Goal: Navigation & Orientation: Understand site structure

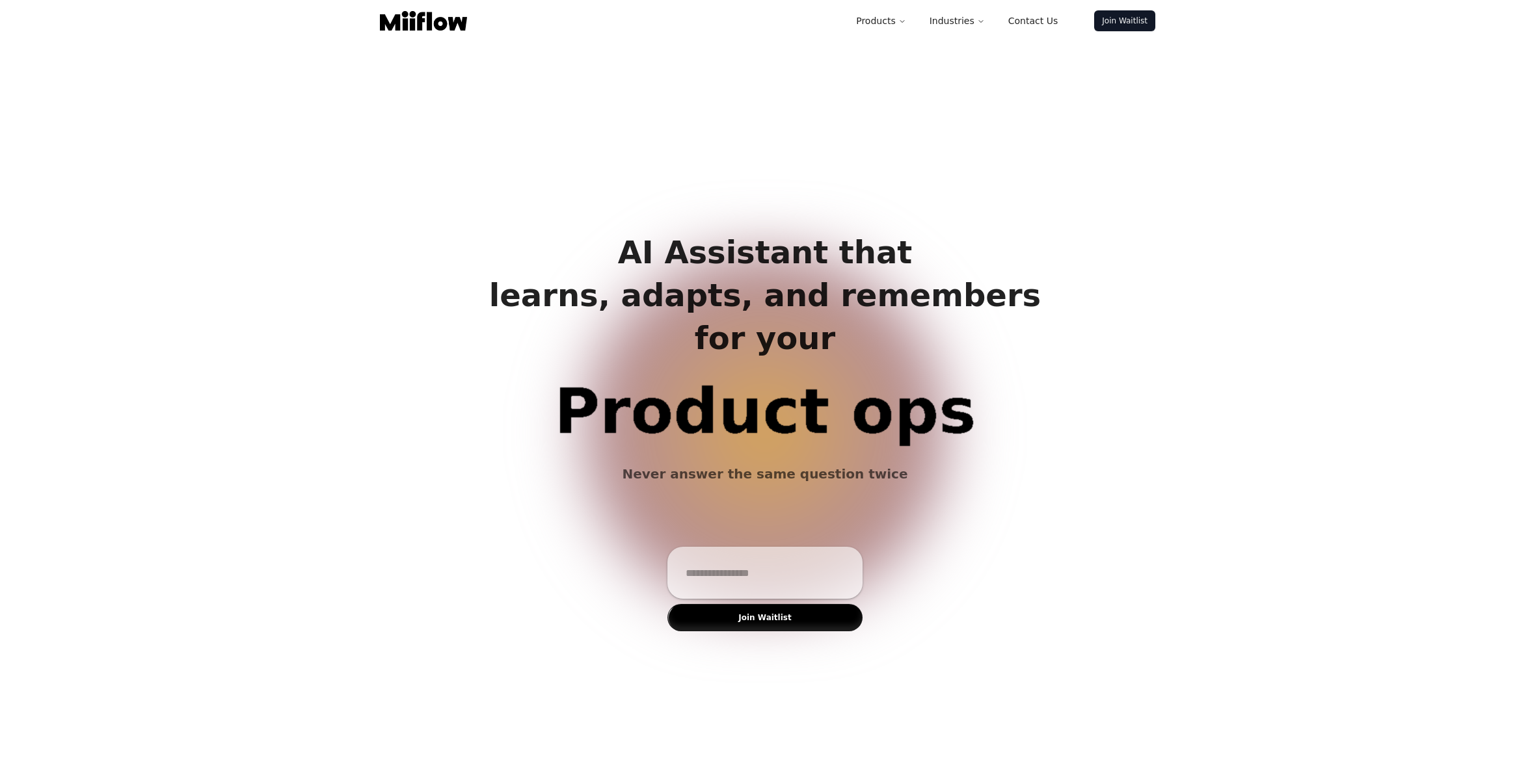
click at [726, 576] on input "email" at bounding box center [765, 572] width 177 height 36
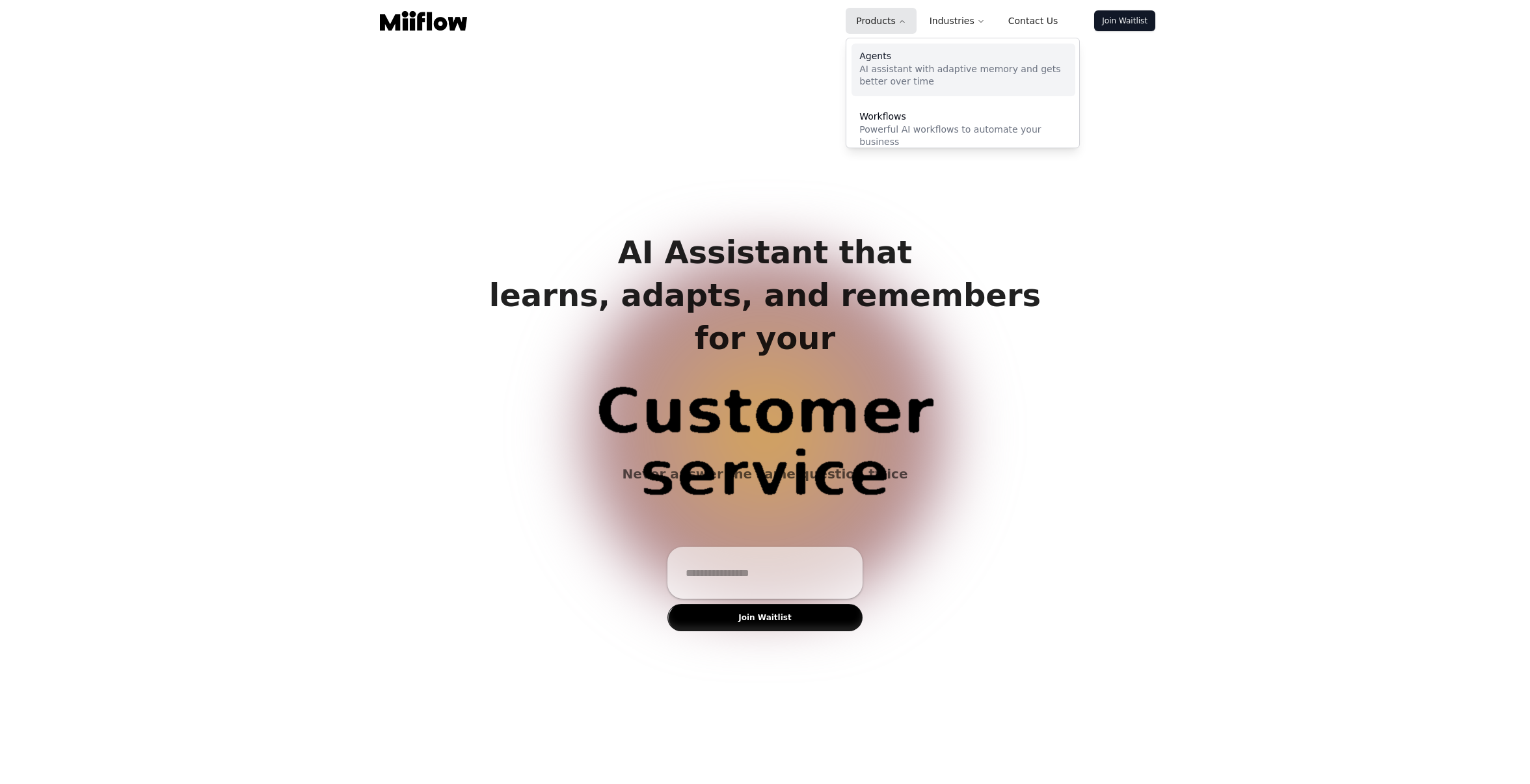
click at [815, 72] on p "AI assistant with adaptive memory and gets better over time" at bounding box center [964, 76] width 208 height 25
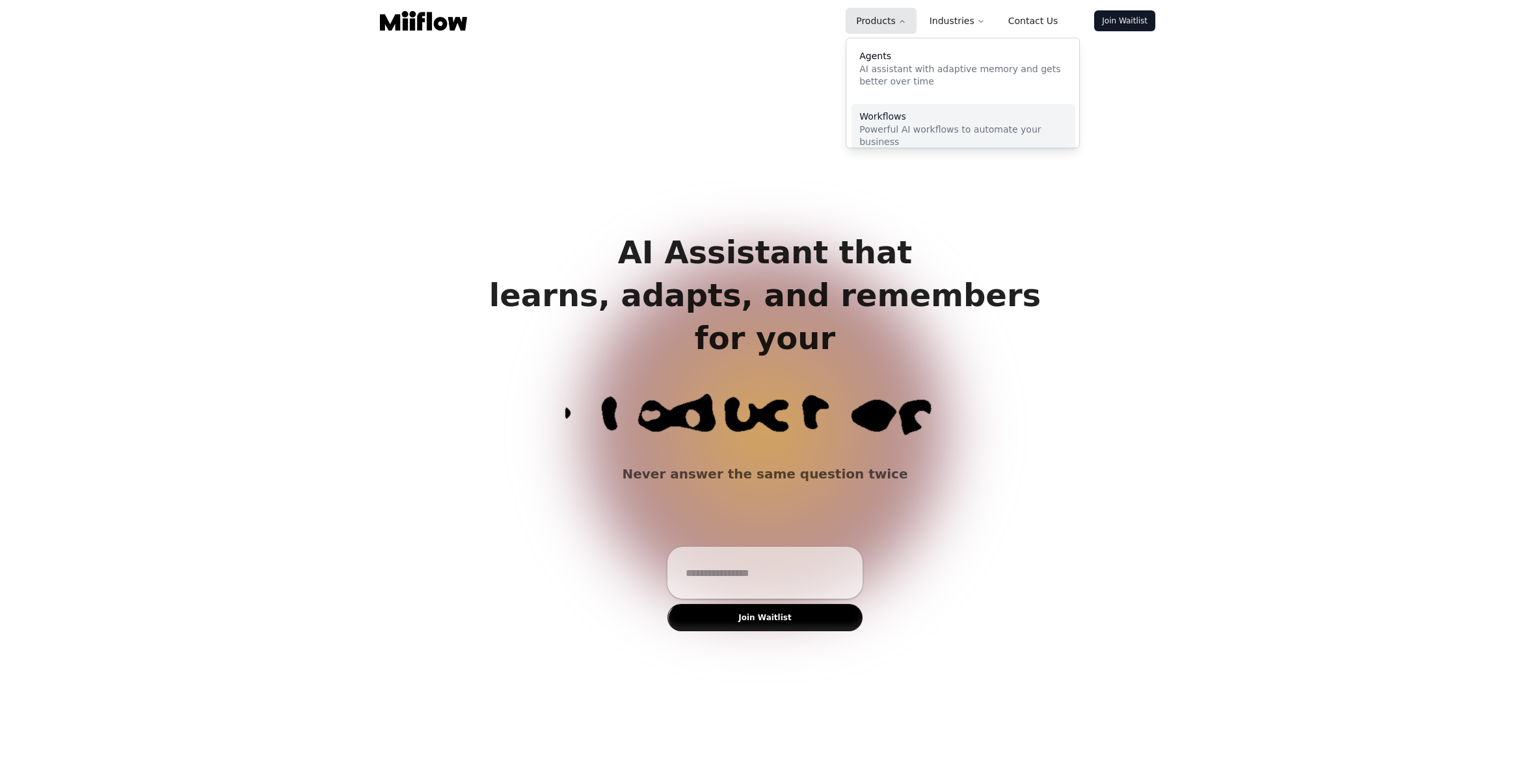
click at [890, 122] on link "Workflows Powerful AI workflows to automate your business" at bounding box center [963, 130] width 224 height 52
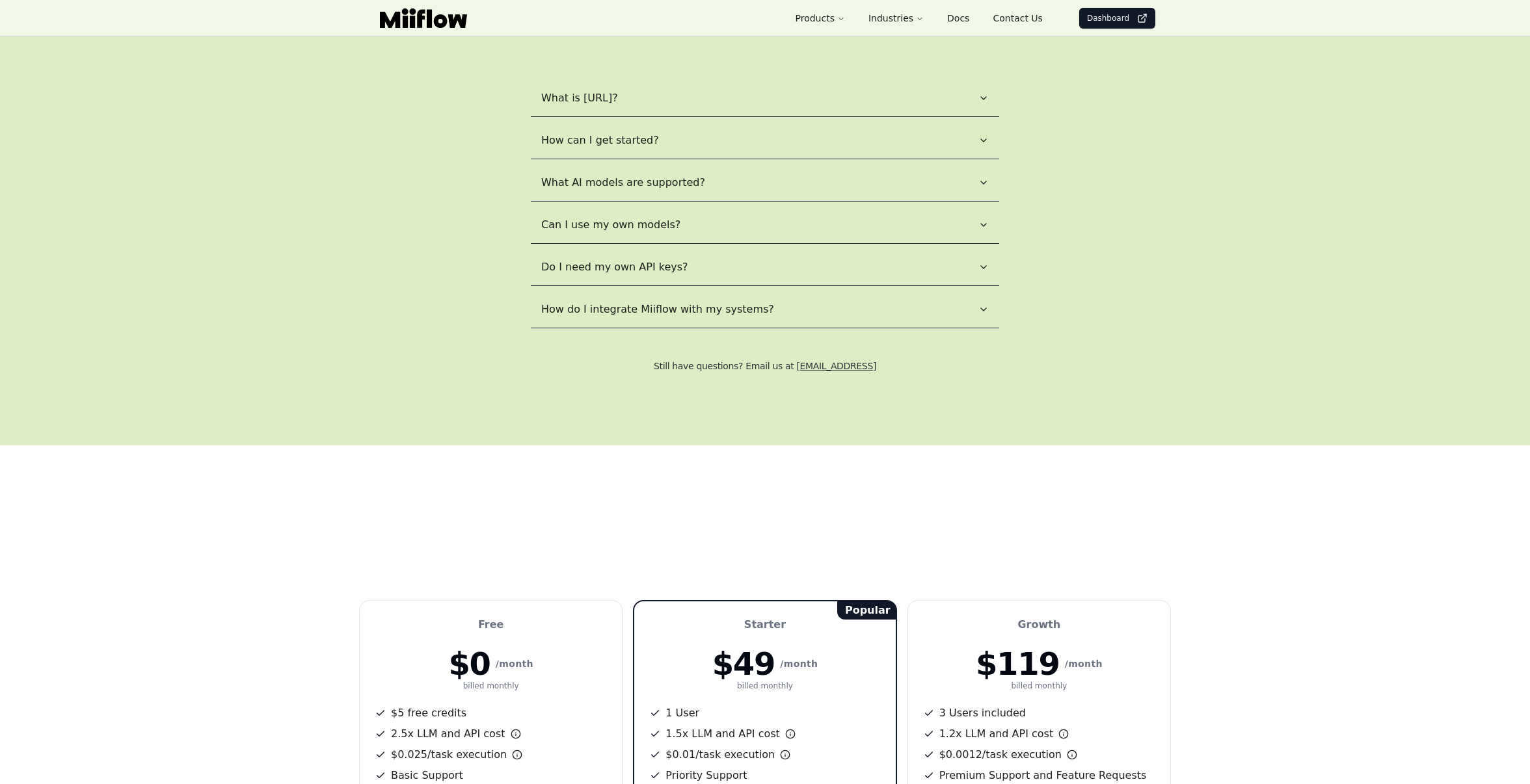
scroll to position [1757, 0]
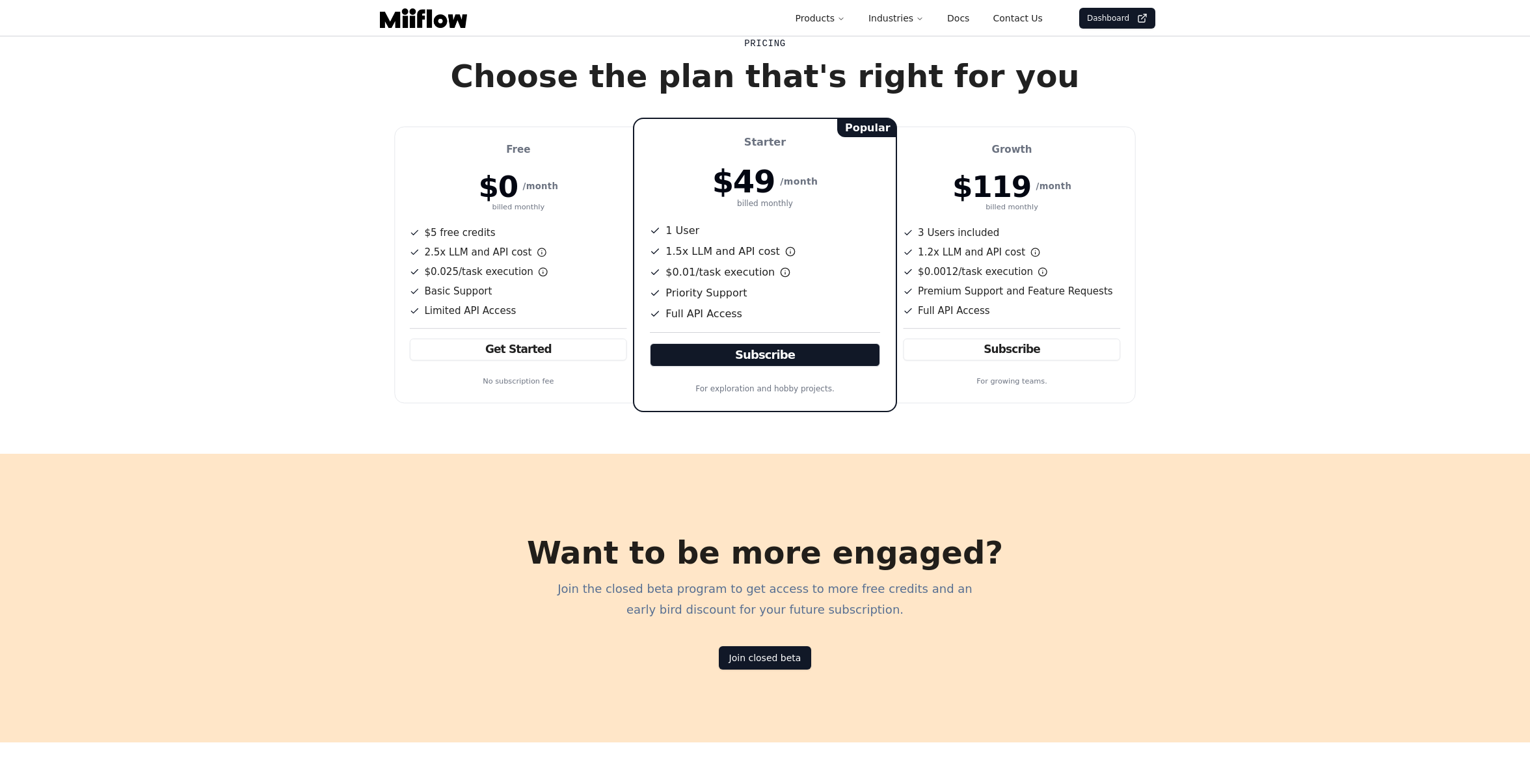
click at [1019, 784] on li "Privacy Policy" at bounding box center [1003, 797] width 59 height 13
click at [1023, 784] on link "Privacy Policy" at bounding box center [1003, 798] width 59 height 10
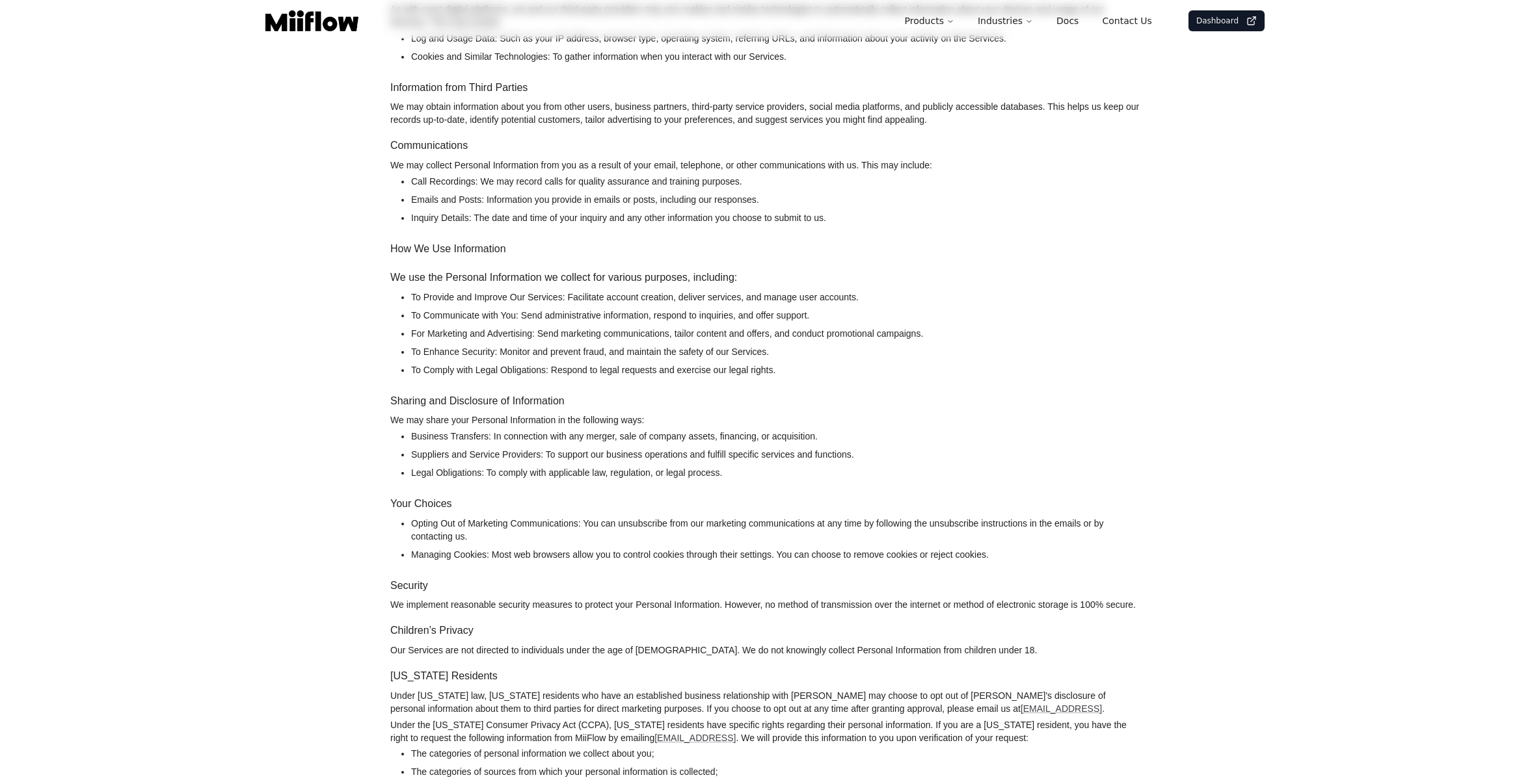
scroll to position [765, 0]
